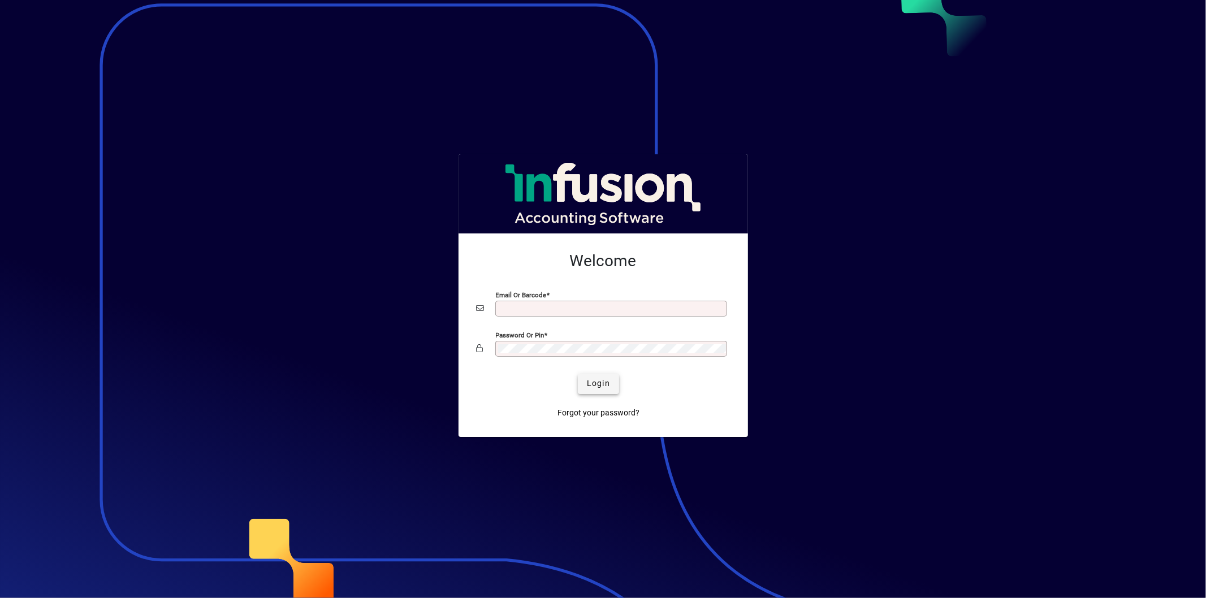
type input "**********"
click at [606, 382] on span "Login" at bounding box center [598, 384] width 23 height 12
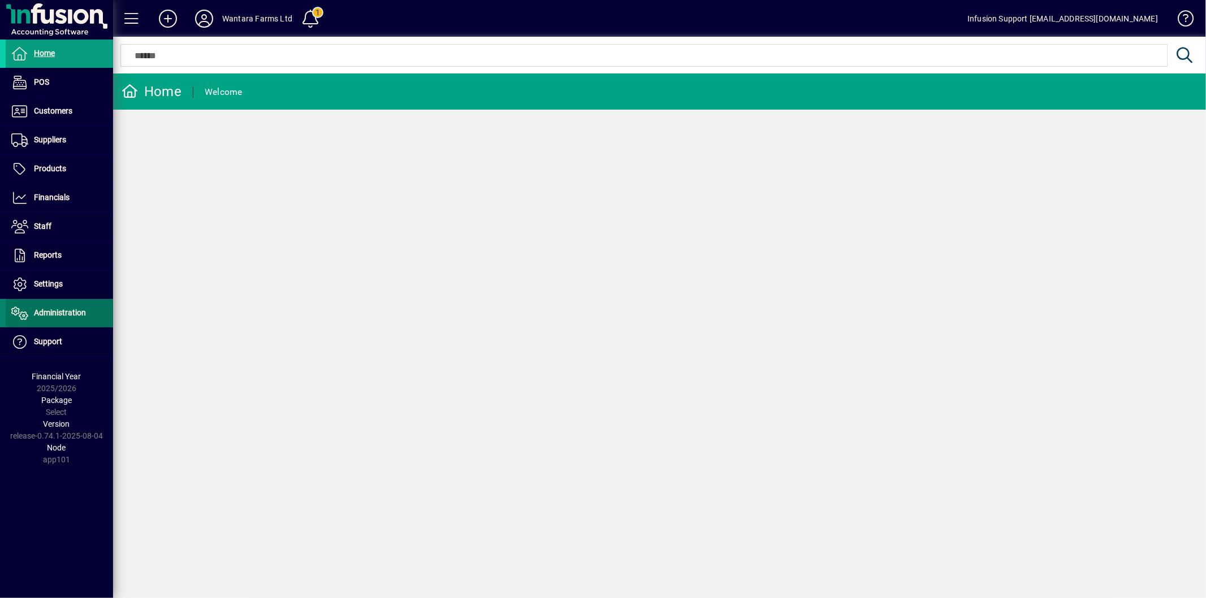
click at [60, 314] on span "Administration" at bounding box center [60, 312] width 52 height 9
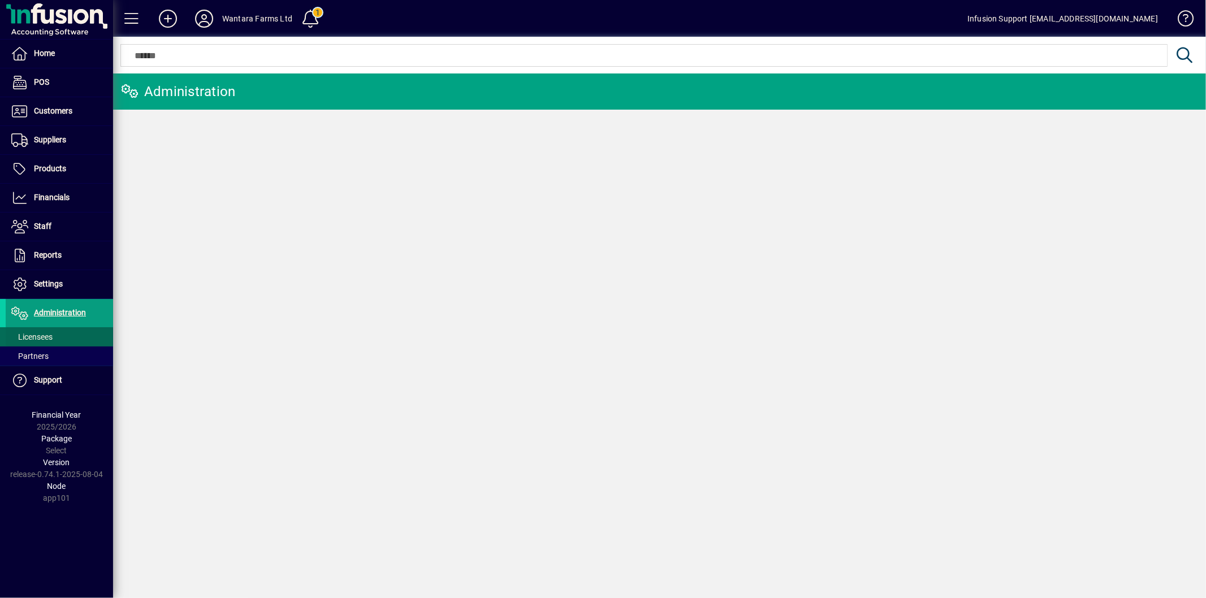
click at [52, 340] on span "Licensees" at bounding box center [31, 336] width 41 height 9
